Goal: Purchase product/service

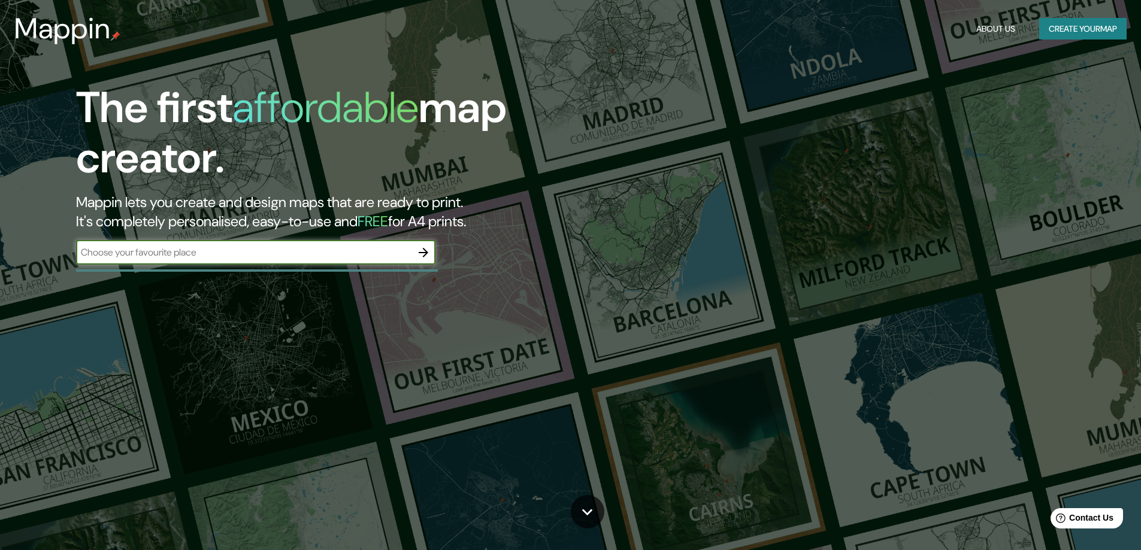
click at [1077, 30] on button "Create your map" at bounding box center [1082, 29] width 87 height 22
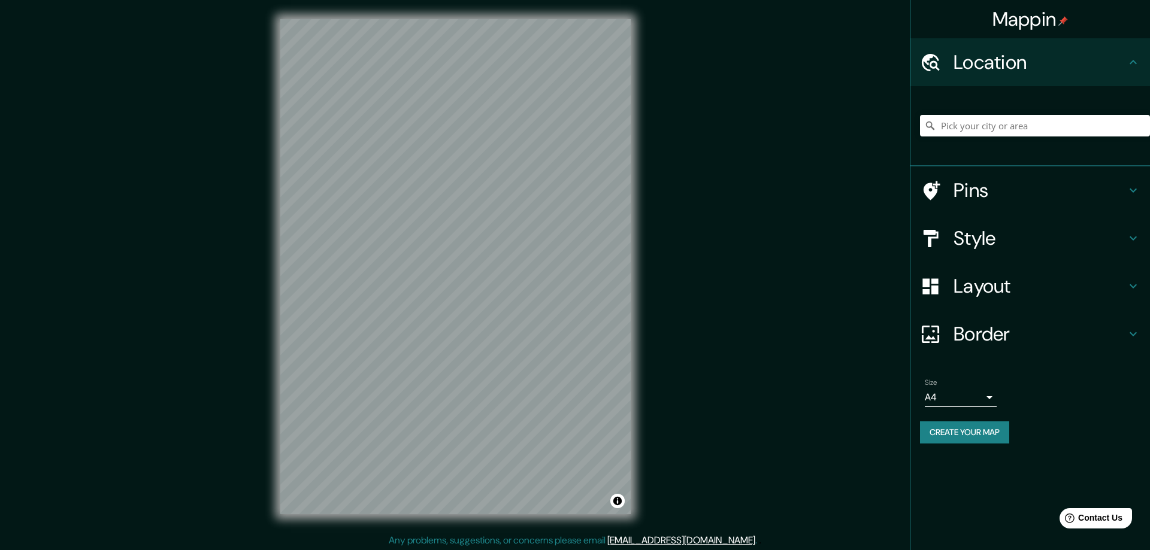
click at [982, 398] on body "Mappin Location Pins Style Layout Border Choose a border. Hint : you can make l…" at bounding box center [575, 275] width 1150 height 550
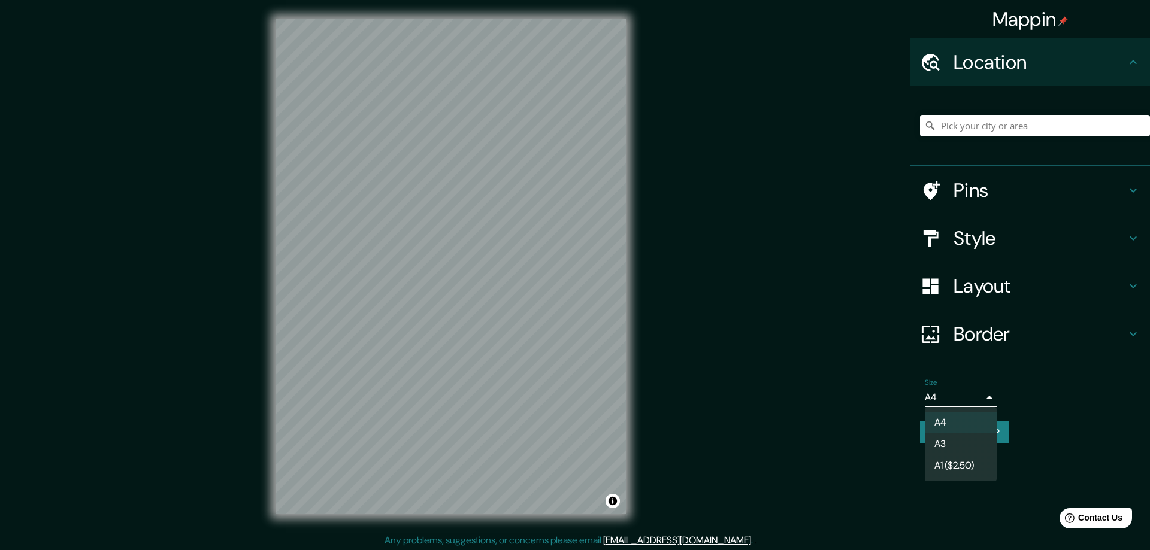
click at [982, 398] on div at bounding box center [575, 275] width 1150 height 550
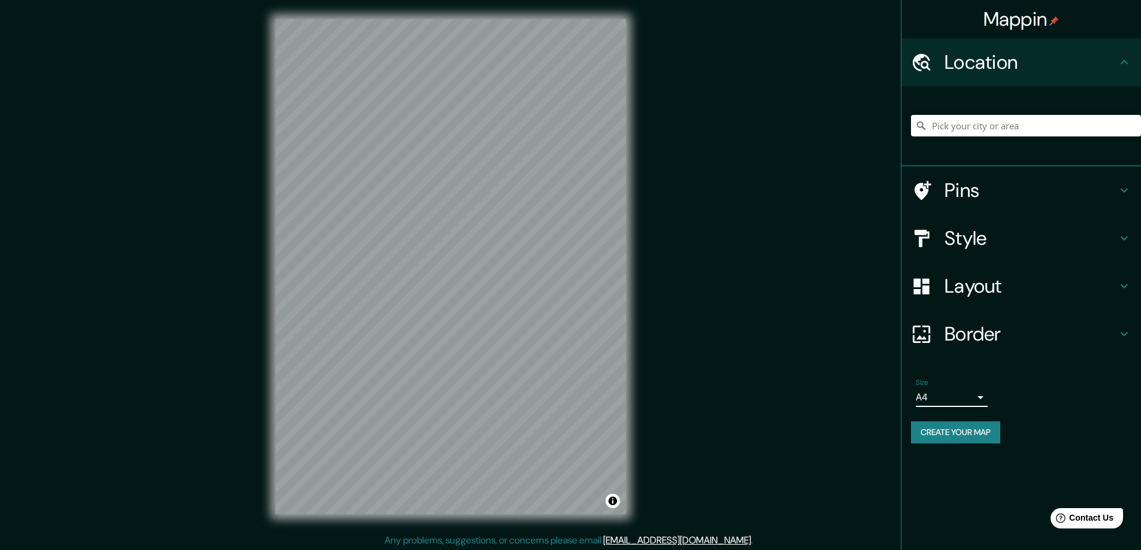
click at [980, 237] on h4 "Style" at bounding box center [1031, 238] width 172 height 24
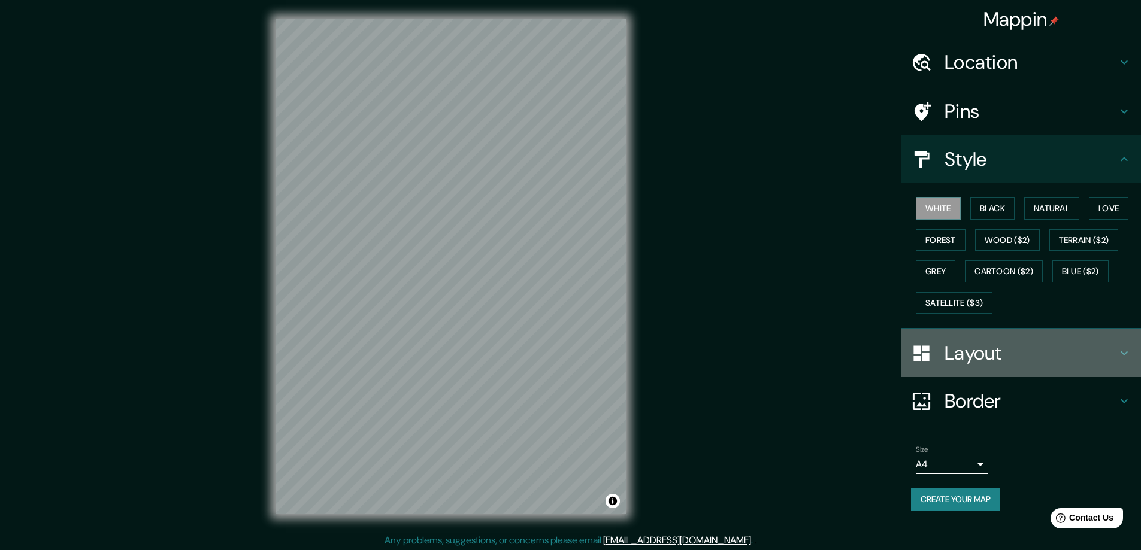
click at [980, 354] on h4 "Layout" at bounding box center [1031, 353] width 172 height 24
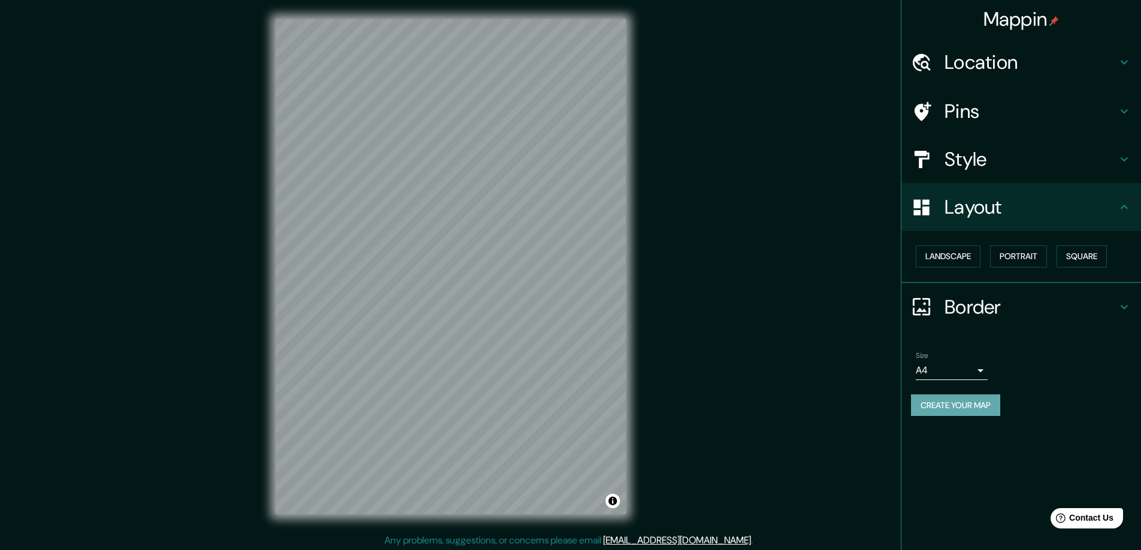
click at [960, 407] on button "Create your map" at bounding box center [955, 406] width 89 height 22
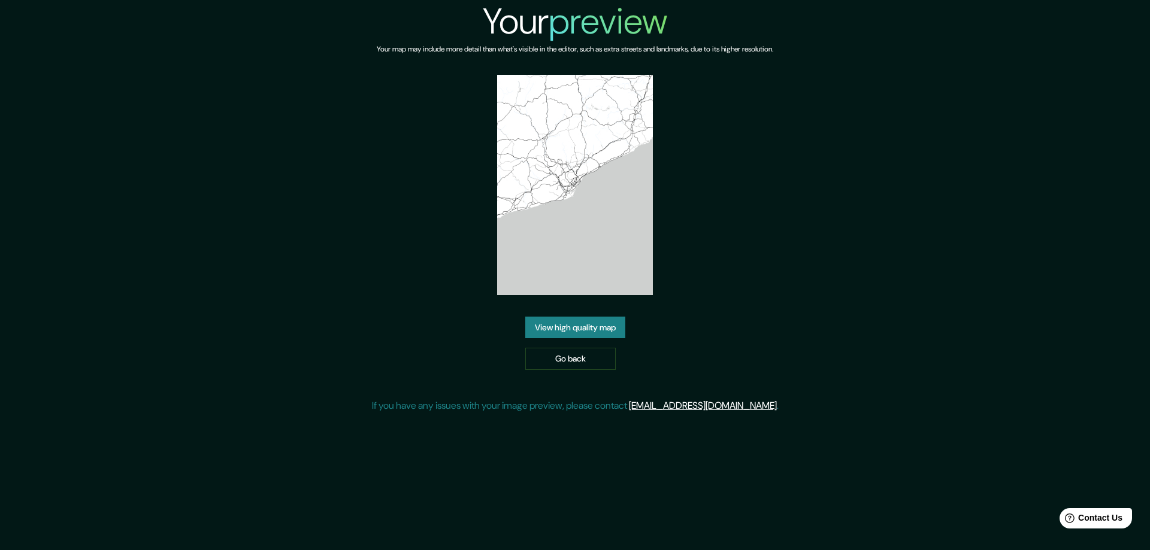
click at [610, 326] on link "View high quality map" at bounding box center [575, 328] width 100 height 22
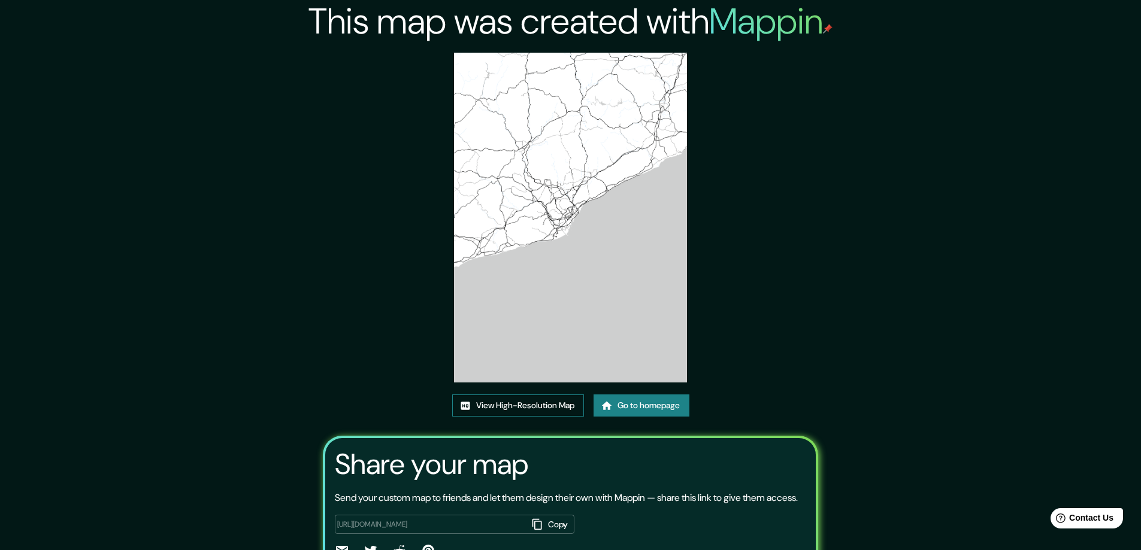
click at [533, 404] on link "View High-Resolution Map" at bounding box center [518, 406] width 132 height 22
